Goal: Navigation & Orientation: Find specific page/section

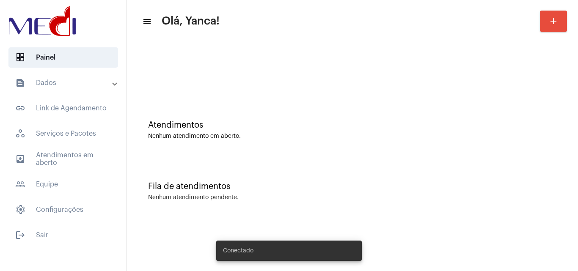
click at [98, 172] on mat-accordion "text_snippet_outlined Dados text_snippet_outlined Relatórios history_outlined H…" at bounding box center [63, 146] width 126 height 147
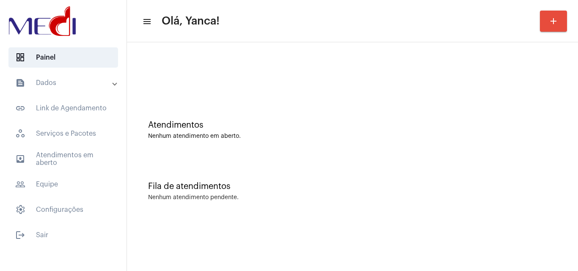
click at [98, 172] on mat-accordion "text_snippet_outlined Dados text_snippet_outlined Relatórios history_outlined H…" at bounding box center [63, 146] width 126 height 147
click at [85, 161] on span "outbox_outline Atendimentos em aberto" at bounding box center [63, 159] width 110 height 20
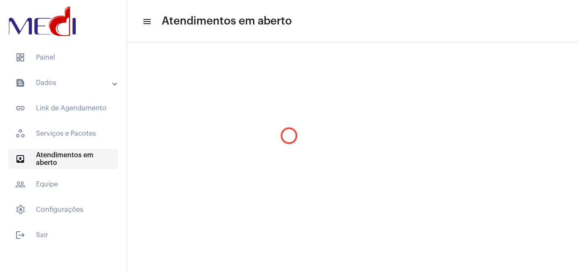
click at [85, 161] on span "outbox_outline Atendimentos em aberto" at bounding box center [63, 159] width 110 height 20
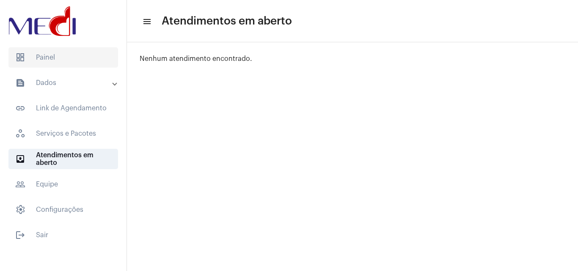
click at [98, 49] on span "dashboard Painel" at bounding box center [63, 57] width 110 height 20
